Goal: Task Accomplishment & Management: Complete application form

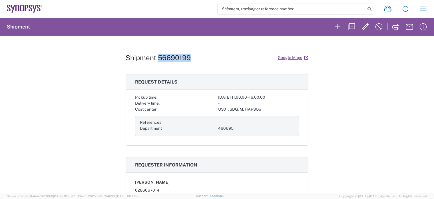
drag, startPoint x: 189, startPoint y: 58, endPoint x: 157, endPoint y: 60, distance: 31.7
click at [157, 60] on div "Shipment 56690199 Google Maps" at bounding box center [217, 58] width 183 height 10
copy h1 "56690199"
click at [65, 149] on div "Shipment 56690199 Google Maps Request details Pickup time: 2025-09-02 11:00:00 …" at bounding box center [217, 115] width 434 height 158
click at [367, 80] on div "Shipment 56690199 Google Maps Request details Pickup time: 2025-09-02 11:00:00 …" at bounding box center [217, 115] width 434 height 158
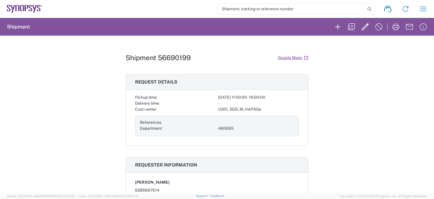
click at [27, 11] on icon at bounding box center [25, 9] width 36 height 8
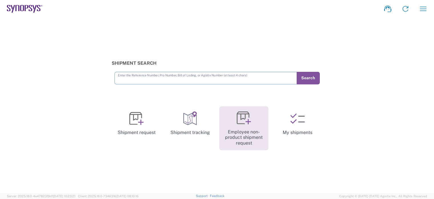
click at [241, 122] on icon at bounding box center [244, 118] width 14 height 14
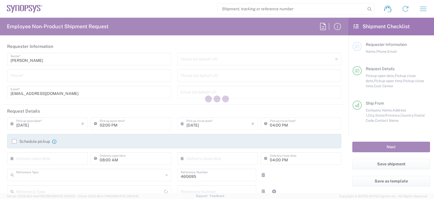
type input "Department"
type input "US01, SDG, M, HAPSOp 460695"
type input "[US_STATE]"
type input "[GEOGRAPHIC_DATA]"
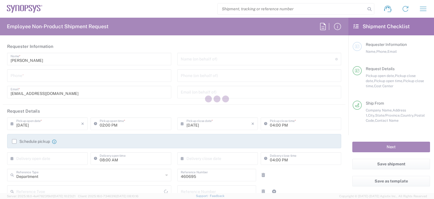
type input "Delivered at Place"
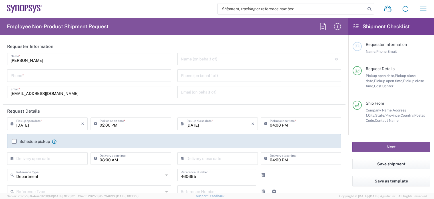
type input "Headquarters USSV"
click at [68, 79] on input "tel" at bounding box center [89, 75] width 157 height 10
type input "6286667014"
click at [144, 101] on div "[PERSON_NAME] Name * [PHONE_NUMBER] Phone * [EMAIL_ADDRESS][DOMAIN_NAME] Email *" at bounding box center [89, 78] width 170 height 50
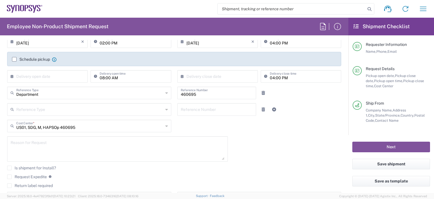
scroll to position [86, 0]
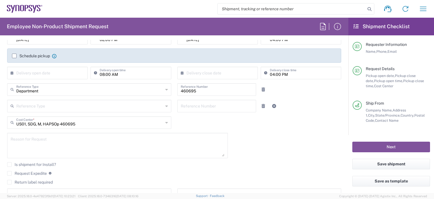
click at [23, 140] on textarea at bounding box center [118, 146] width 214 height 22
paste textarea "Sanmina SJ PO# VD250972E13"
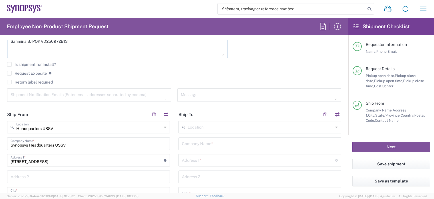
scroll to position [200, 0]
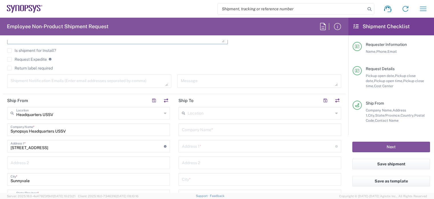
type textarea "Sanmina SJ PO# VD250972E13"
drag, startPoint x: 81, startPoint y: 127, endPoint x: -20, endPoint y: 128, distance: 101.1
click at [0, 128] on html "Shipment request Shipment tracking Employee non-product shipment request My shi…" at bounding box center [217, 99] width 434 height 199
type input "a"
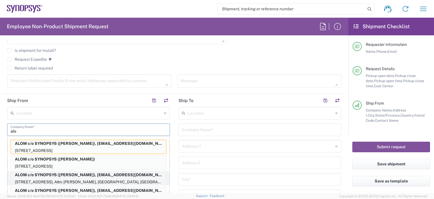
scroll to position [33, 0]
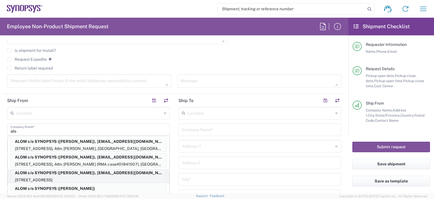
click at [93, 175] on p "ALOM c/o SYNOPSYS ([PERSON_NAME]), [EMAIL_ADDRESS][DOMAIN_NAME]" at bounding box center [88, 173] width 155 height 7
type input "ALOM c/o SYNOPSYS"
type input "[STREET_ADDRESS]"
type input "Fremont"
type input "94539"
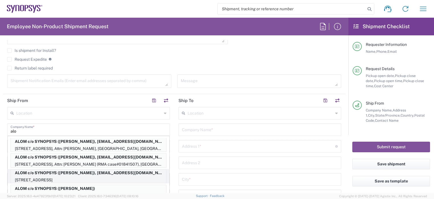
type input "[PERSON_NAME]"
type input "4086498039"
type input "[EMAIL_ADDRESS][DOMAIN_NAME]"
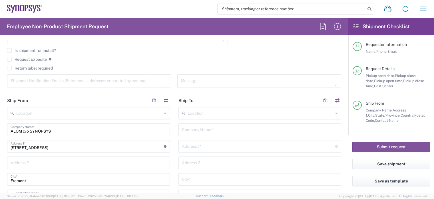
click at [200, 129] on input "text" at bounding box center [260, 129] width 156 height 10
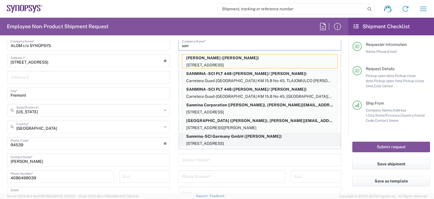
scroll to position [257, 0]
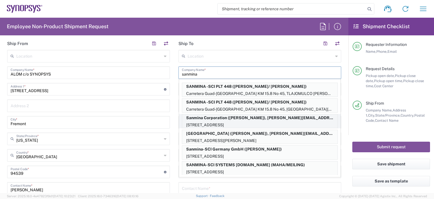
click at [261, 123] on p "[STREET_ADDRESS]" at bounding box center [259, 125] width 155 height 7
type input "Sanmina Corporation"
type input "60 E. Plumeria"
type input "san [PERSON_NAME]"
type input "[US_STATE]"
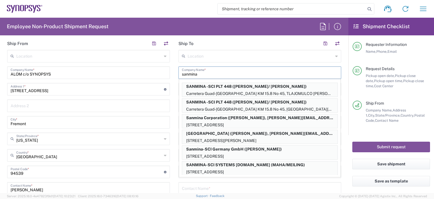
type input "95134"
type input "[PERSON_NAME]"
type input "9169908841"
type input "[PERSON_NAME][EMAIL_ADDRESS][DOMAIN_NAME]"
